Goal: Information Seeking & Learning: Learn about a topic

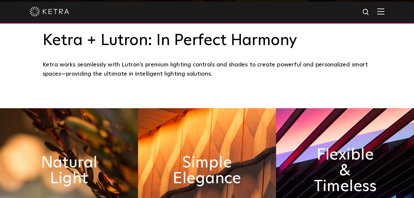
scroll to position [296, 0]
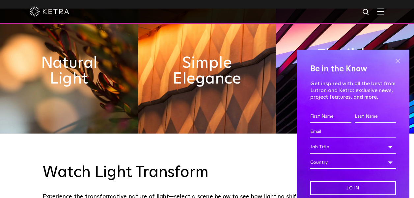
click at [393, 61] on span at bounding box center [397, 61] width 10 height 10
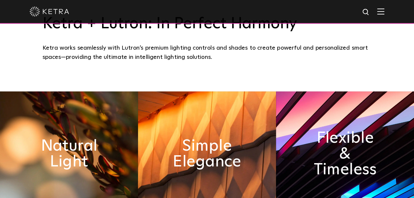
scroll to position [0, 0]
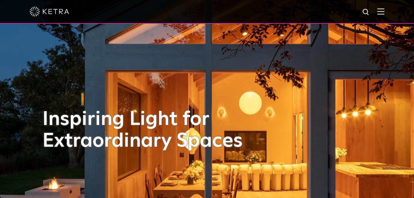
drag, startPoint x: 356, startPoint y: 175, endPoint x: 314, endPoint y: 47, distance: 135.3
click at [384, 8] on div at bounding box center [207, 11] width 355 height 23
click at [384, 11] on img at bounding box center [380, 11] width 7 height 6
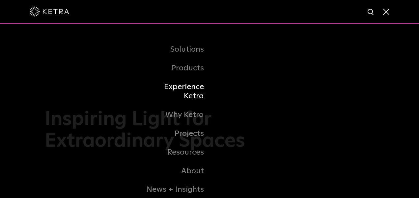
click at [196, 88] on link "Experience Ketra" at bounding box center [175, 92] width 67 height 28
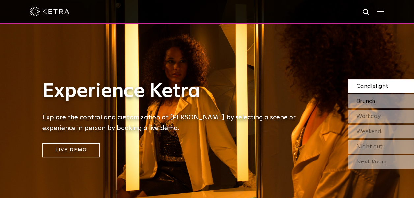
click at [361, 101] on span "Brunch" at bounding box center [365, 101] width 19 height 6
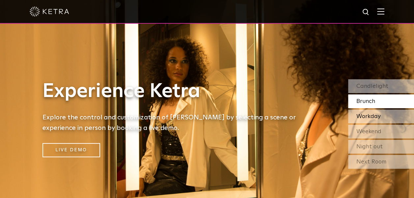
click at [369, 117] on span "Workday" at bounding box center [368, 117] width 24 height 6
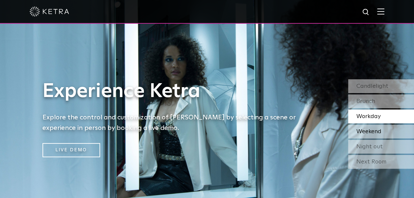
click at [368, 130] on span "Weekend" at bounding box center [368, 132] width 25 height 6
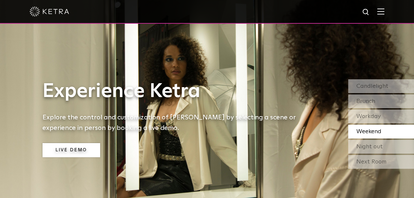
click at [80, 145] on link "Live Demo" at bounding box center [71, 150] width 58 height 14
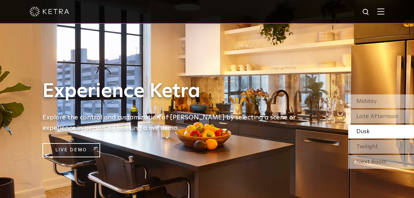
drag, startPoint x: 330, startPoint y: 156, endPoint x: 302, endPoint y: 61, distance: 98.6
click at [384, 12] on img at bounding box center [380, 11] width 7 height 6
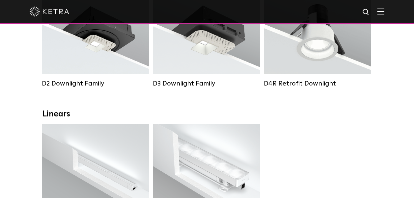
scroll to position [99, 0]
